Goal: Information Seeking & Learning: Learn about a topic

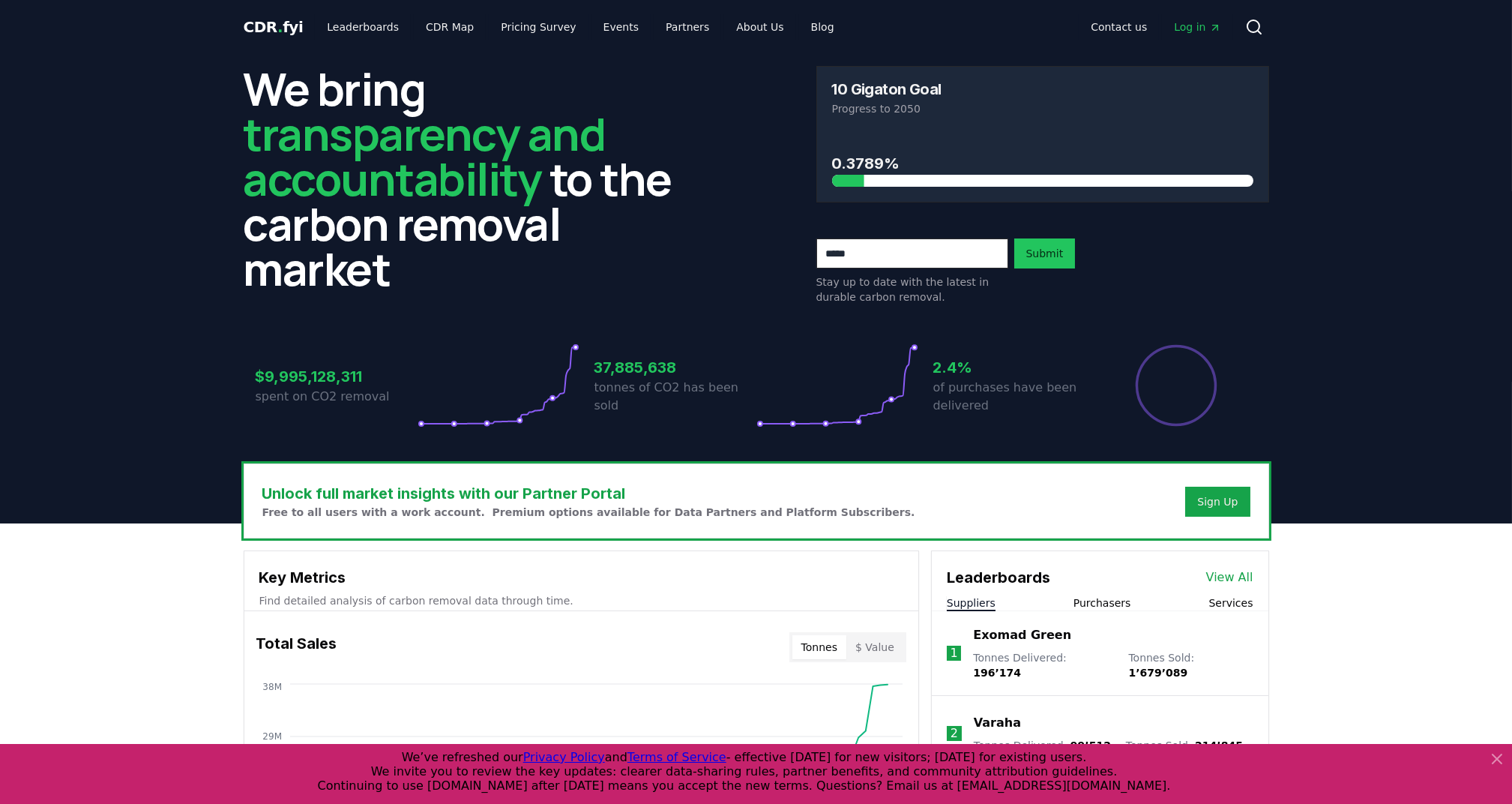
click at [1216, 577] on link "View All" at bounding box center [1230, 577] width 47 height 18
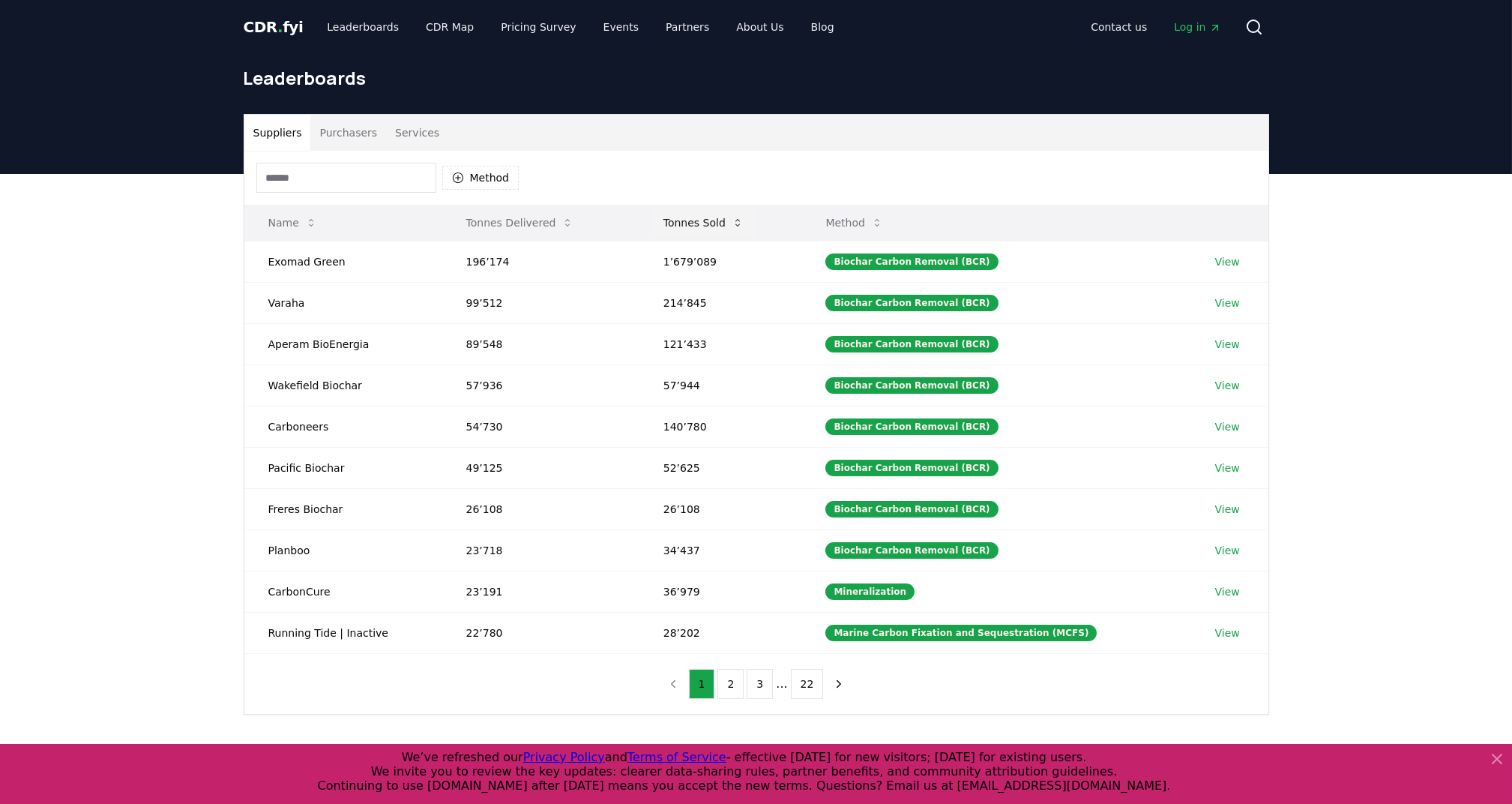
click at [701, 217] on button "Tonnes Sold" at bounding box center [703, 222] width 105 height 30
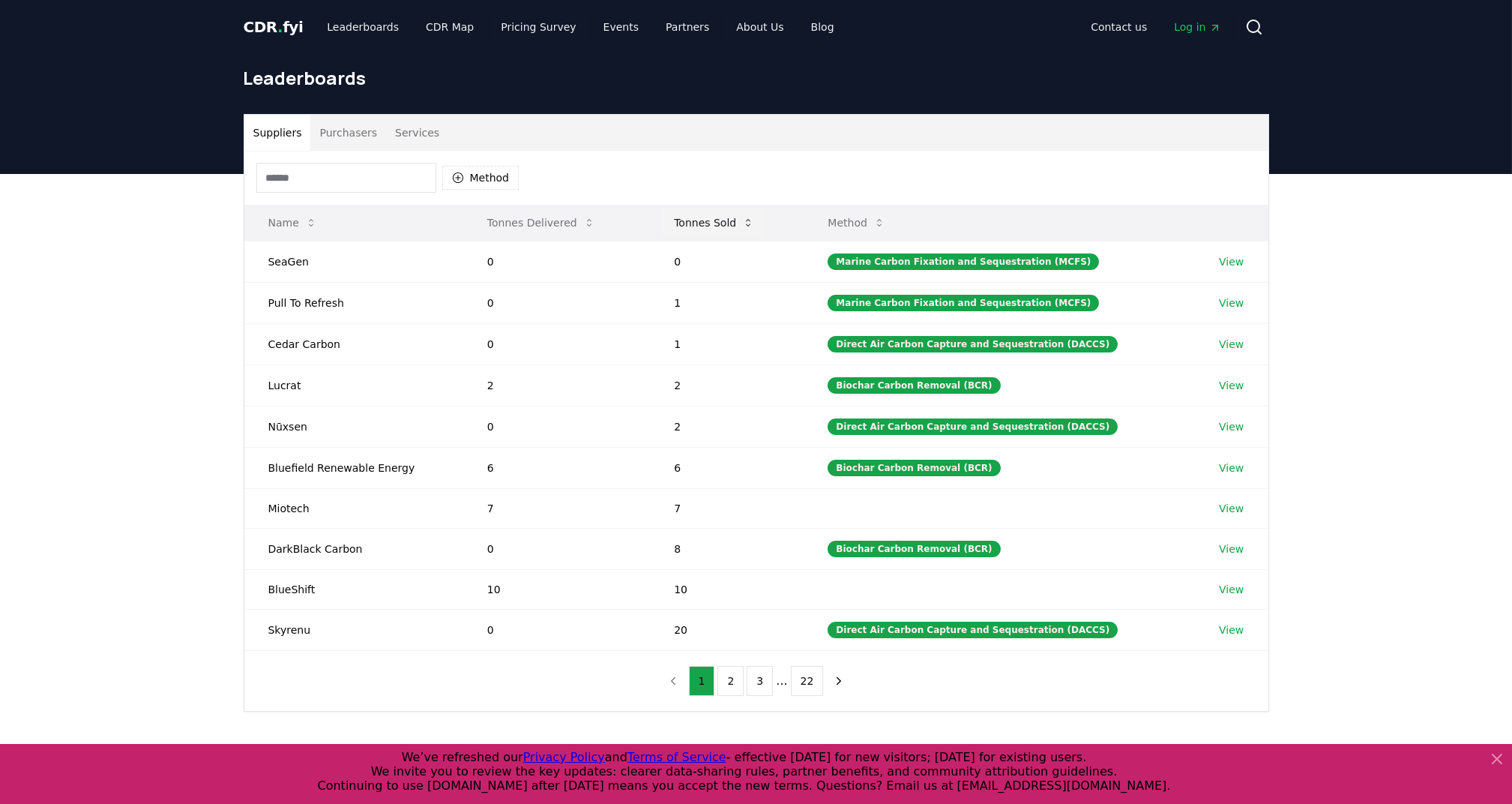
click at [701, 217] on button "Tonnes Sold" at bounding box center [714, 222] width 105 height 30
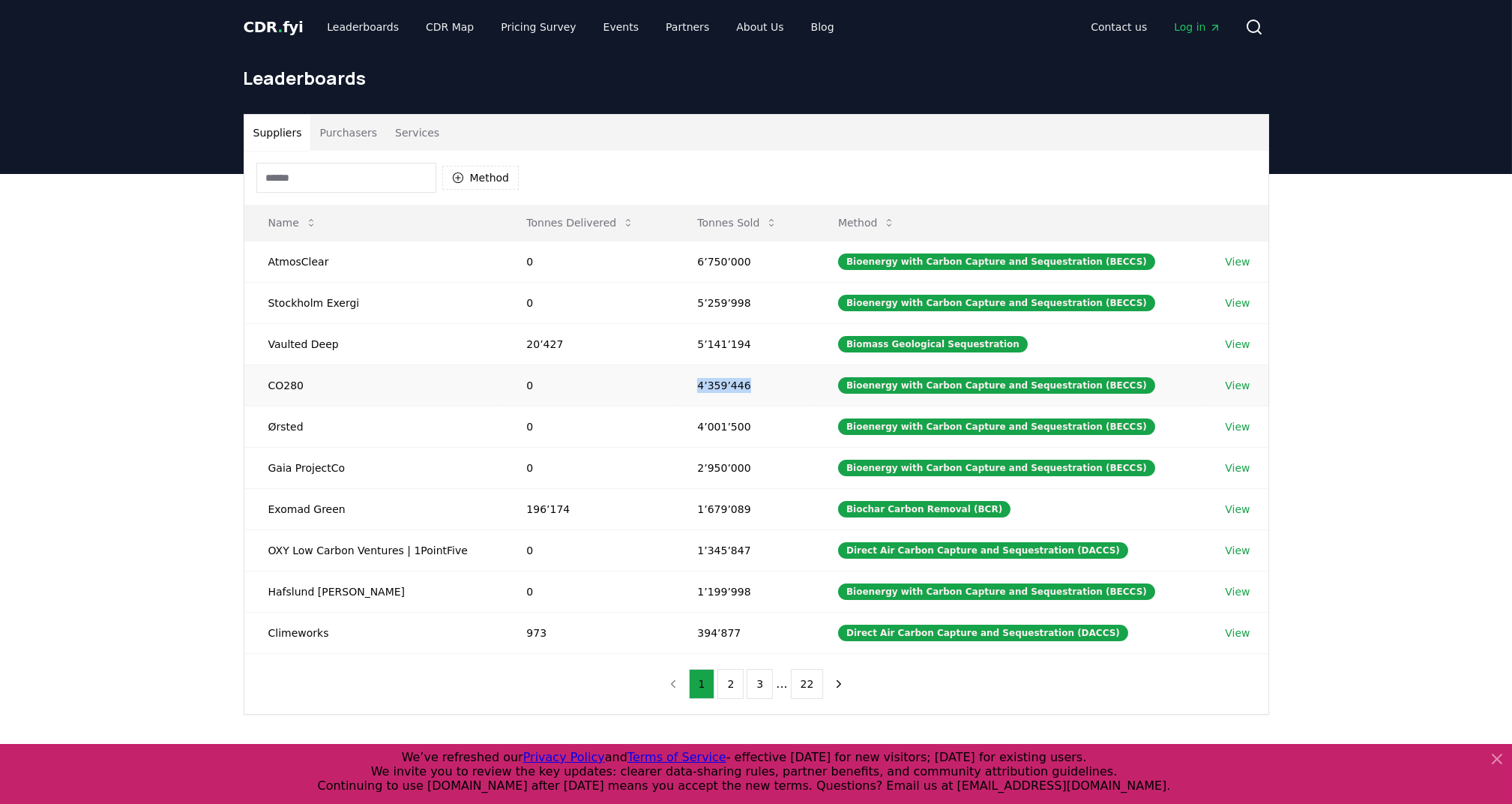
drag, startPoint x: 704, startPoint y: 386, endPoint x: 757, endPoint y: 379, distance: 53.5
click at [757, 379] on td "4’359’446" at bounding box center [744, 386] width 141 height 41
click at [286, 383] on td "CO280" at bounding box center [373, 386] width 258 height 41
click at [1232, 381] on link "View" at bounding box center [1238, 386] width 25 height 15
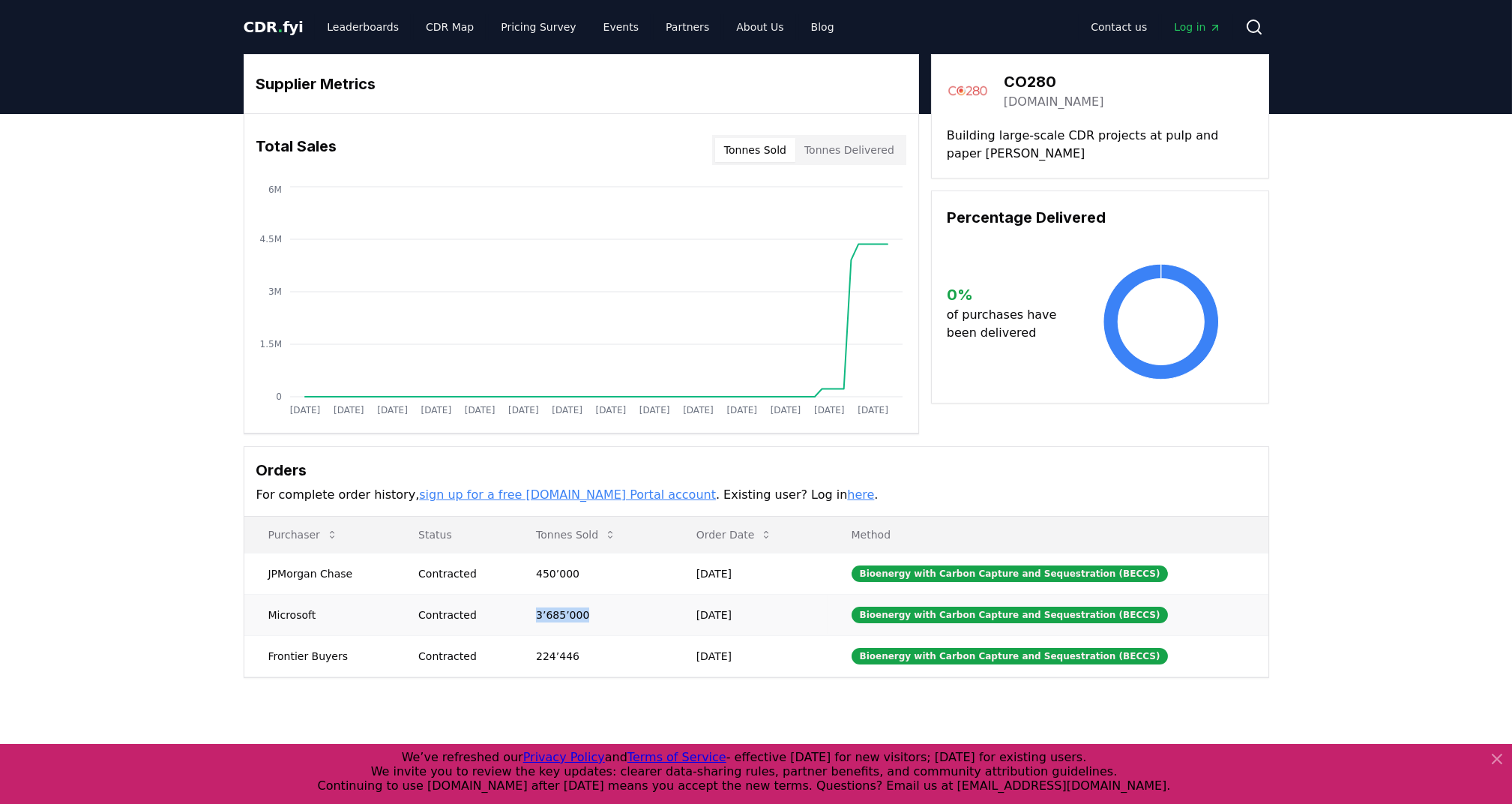
drag, startPoint x: 544, startPoint y: 613, endPoint x: 598, endPoint y: 614, distance: 54.0
click at [598, 614] on td "3’685’000" at bounding box center [592, 615] width 160 height 41
